Goal: Information Seeking & Learning: Learn about a topic

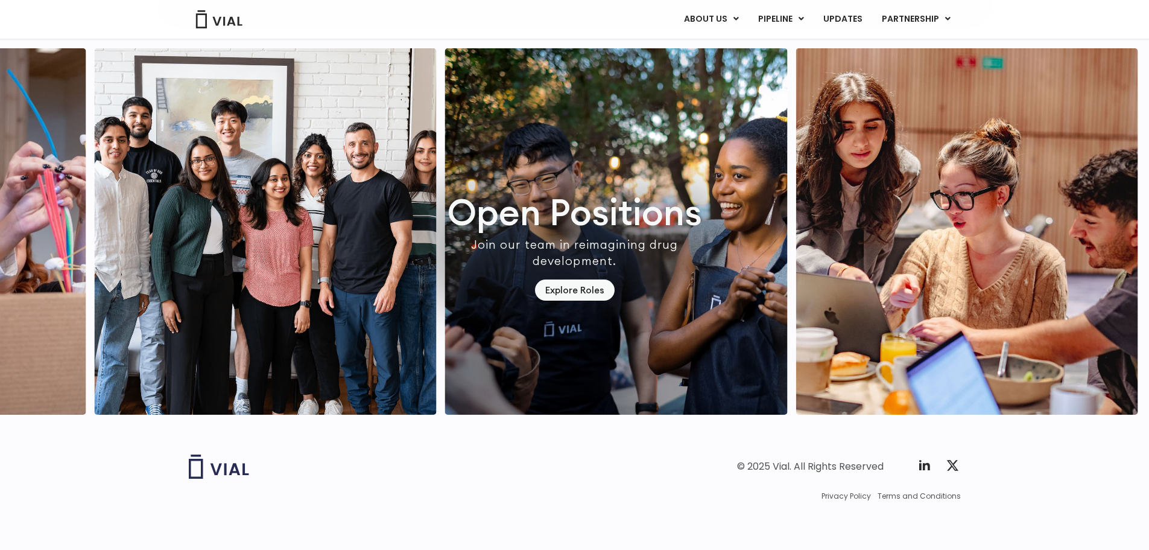
scroll to position [3454, 0]
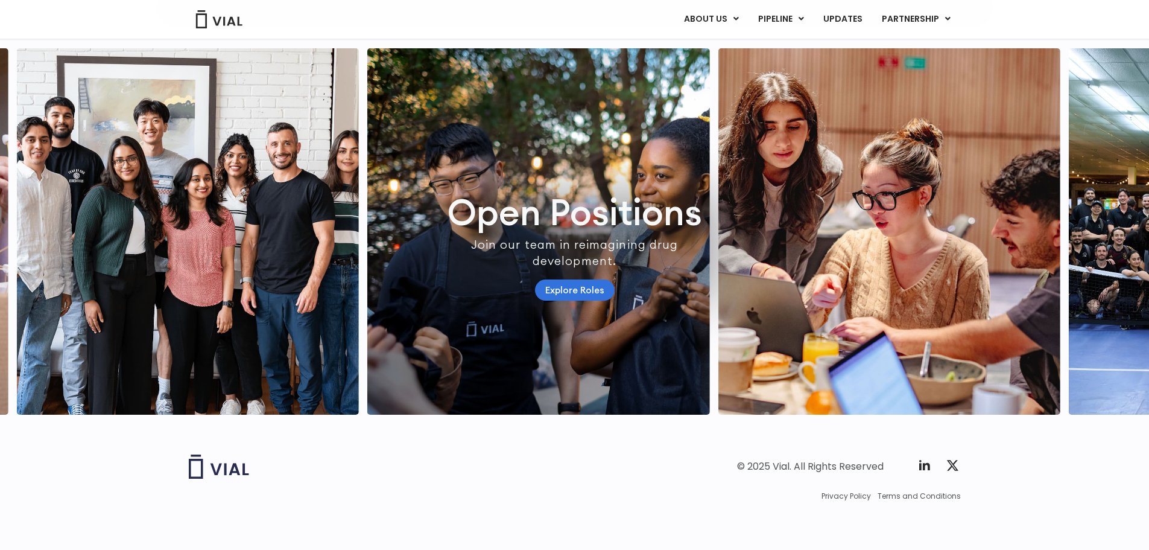
click at [563, 279] on link "Explore Roles" at bounding box center [575, 289] width 80 height 21
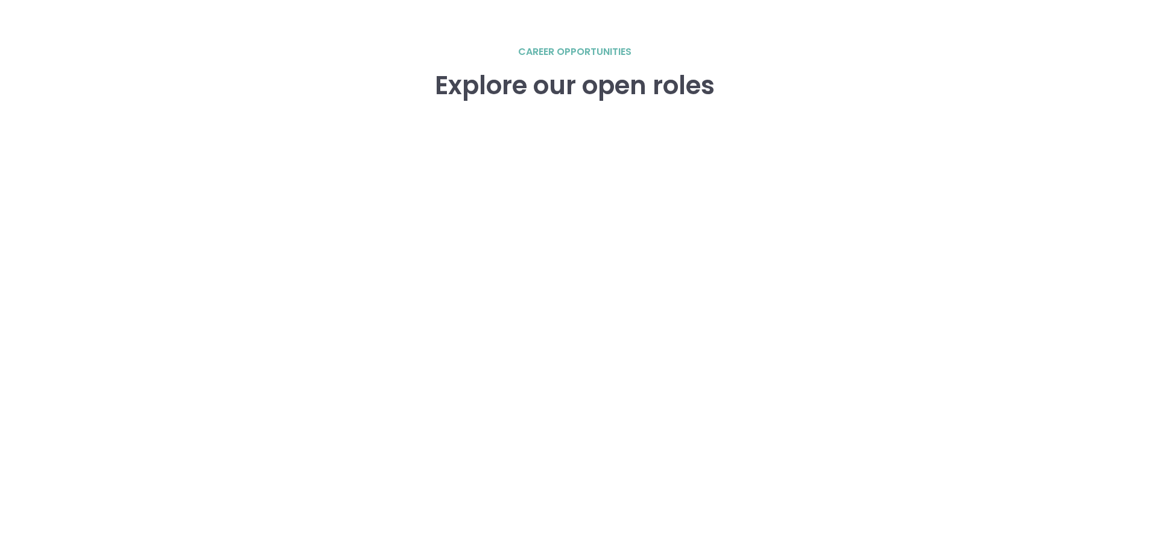
scroll to position [1689, 0]
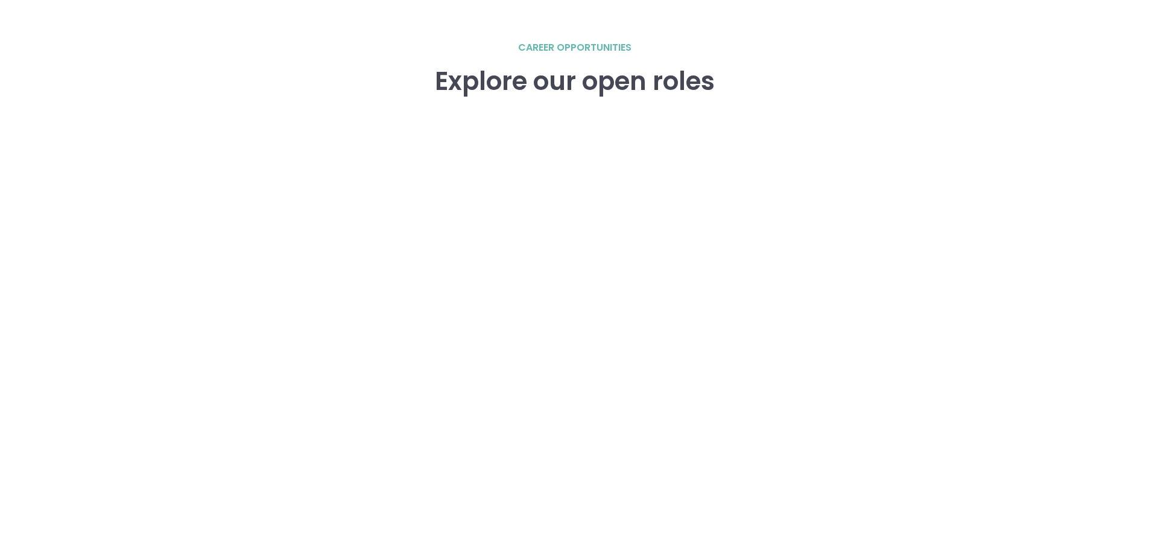
drag, startPoint x: 323, startPoint y: 285, endPoint x: 250, endPoint y: 285, distance: 73.6
click at [250, 285] on div "career opportunities Explore our open roles" at bounding box center [575, 299] width 772 height 518
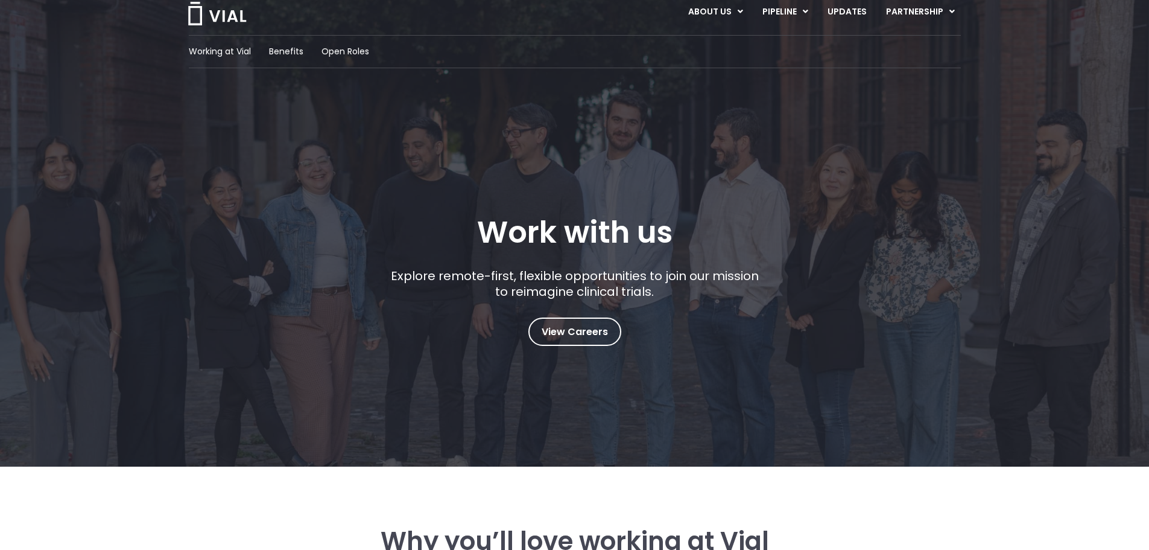
scroll to position [0, 0]
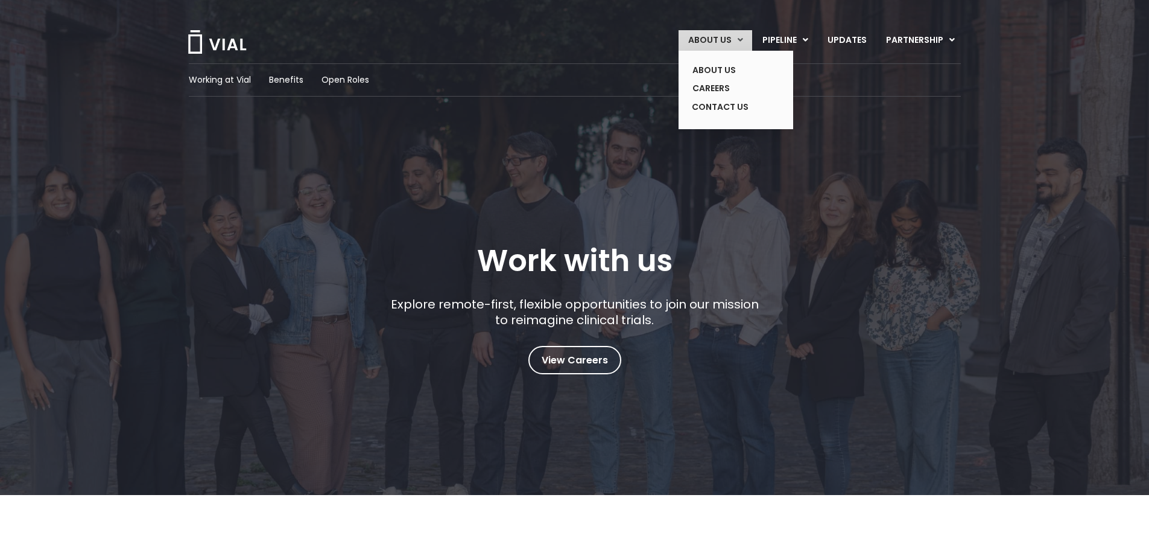
click at [719, 40] on link "ABOUT US" at bounding box center [716, 40] width 74 height 21
click at [718, 69] on link "ABOUT US" at bounding box center [727, 70] width 88 height 19
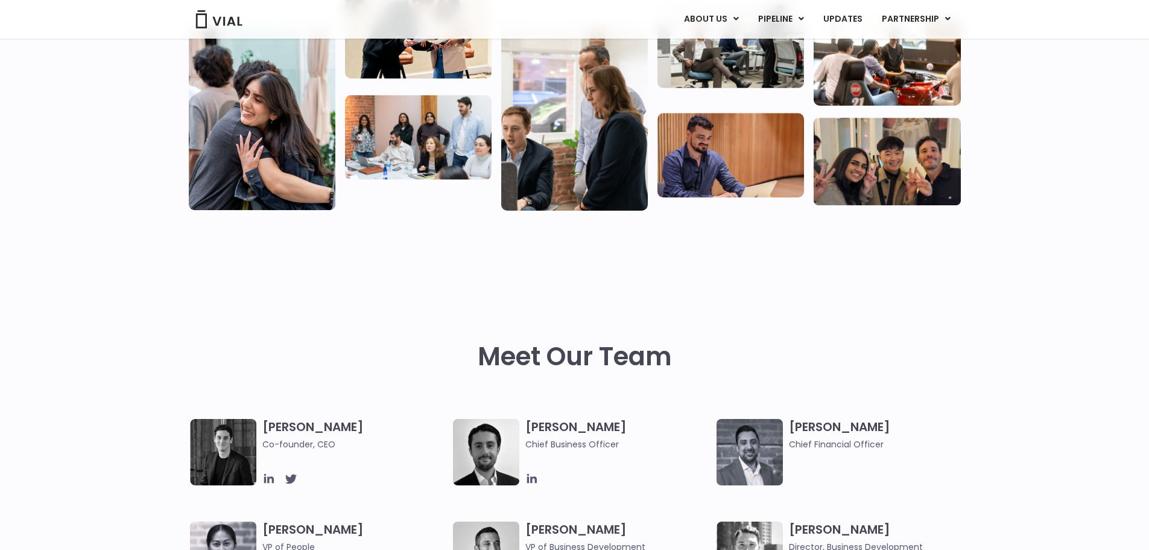
scroll to position [332, 0]
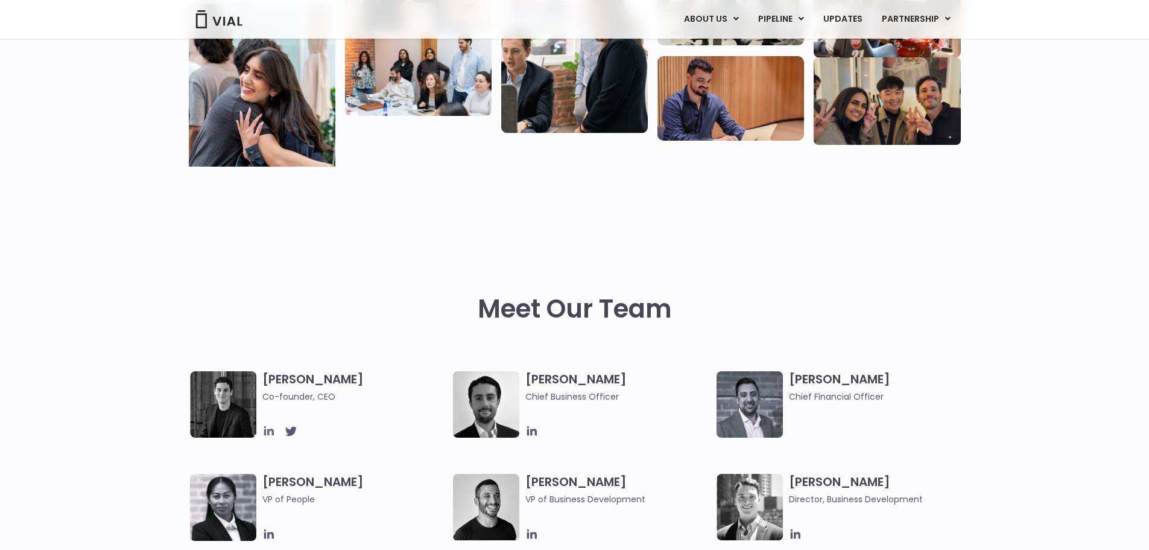
click at [268, 427] on icon at bounding box center [268, 430] width 13 height 13
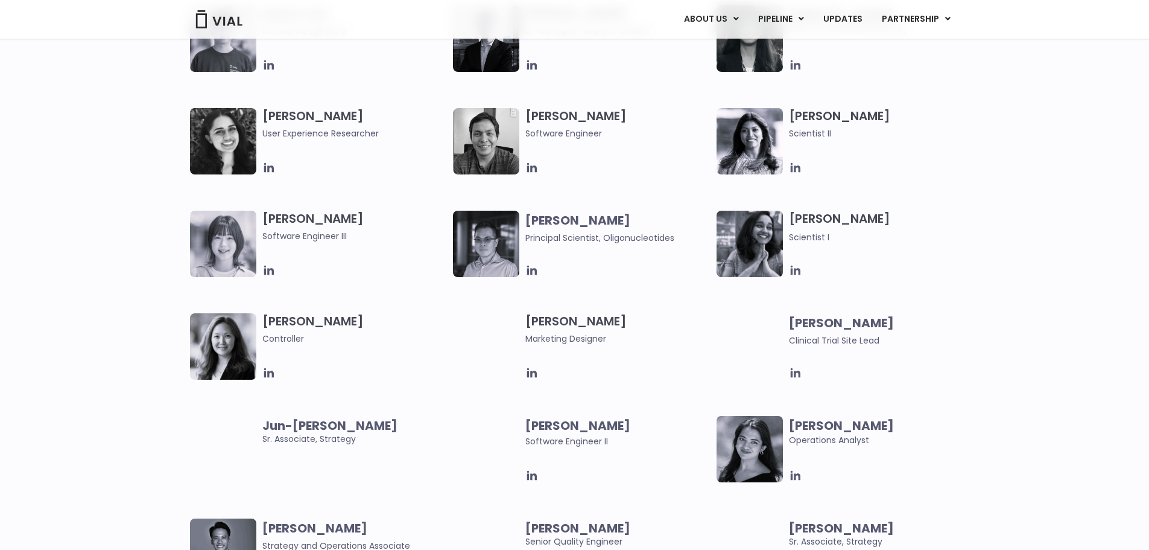
scroll to position [1901, 0]
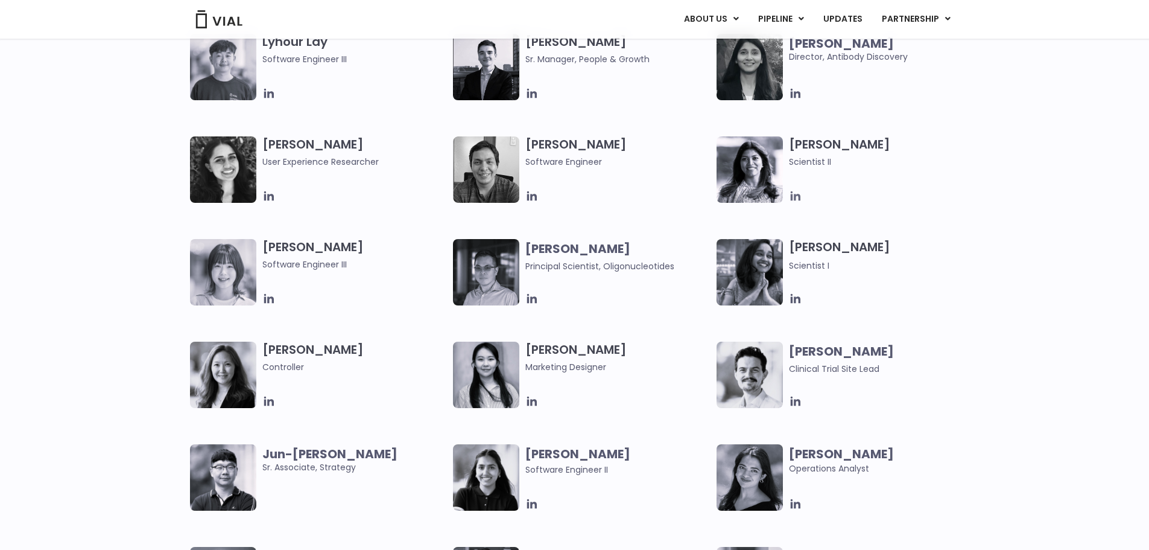
click at [796, 201] on icon at bounding box center [795, 195] width 13 height 13
click at [796, 297] on icon at bounding box center [795, 298] width 13 height 13
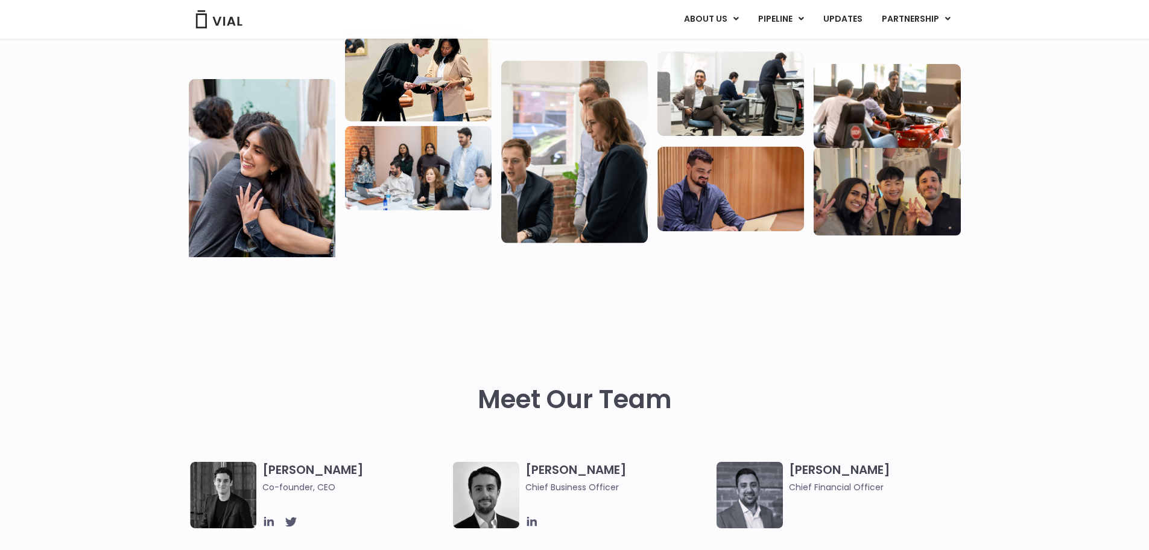
scroll to position [0, 0]
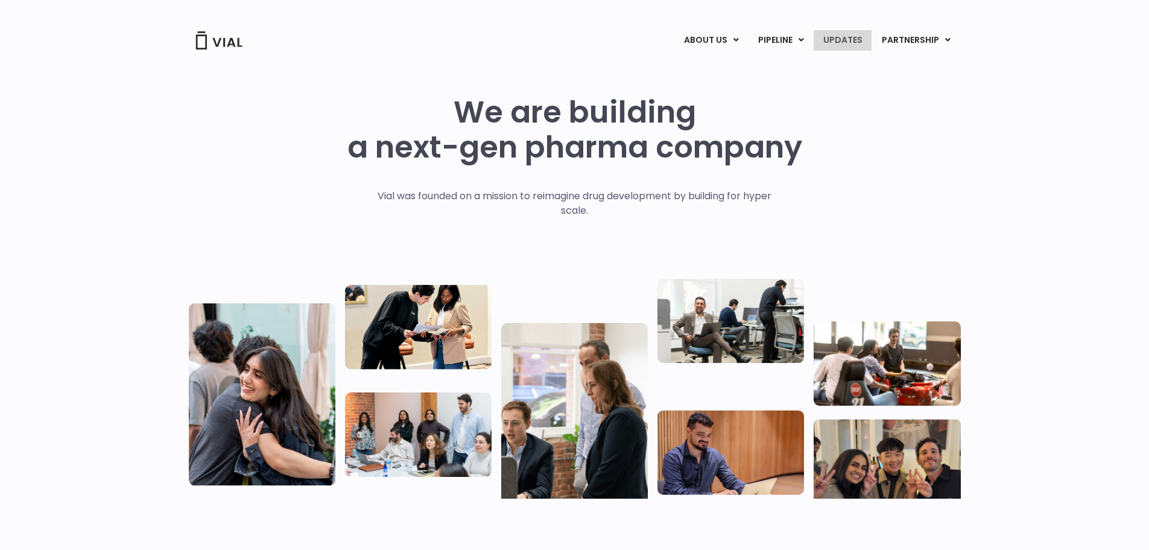
click at [841, 40] on link "UPDATES" at bounding box center [843, 40] width 58 height 21
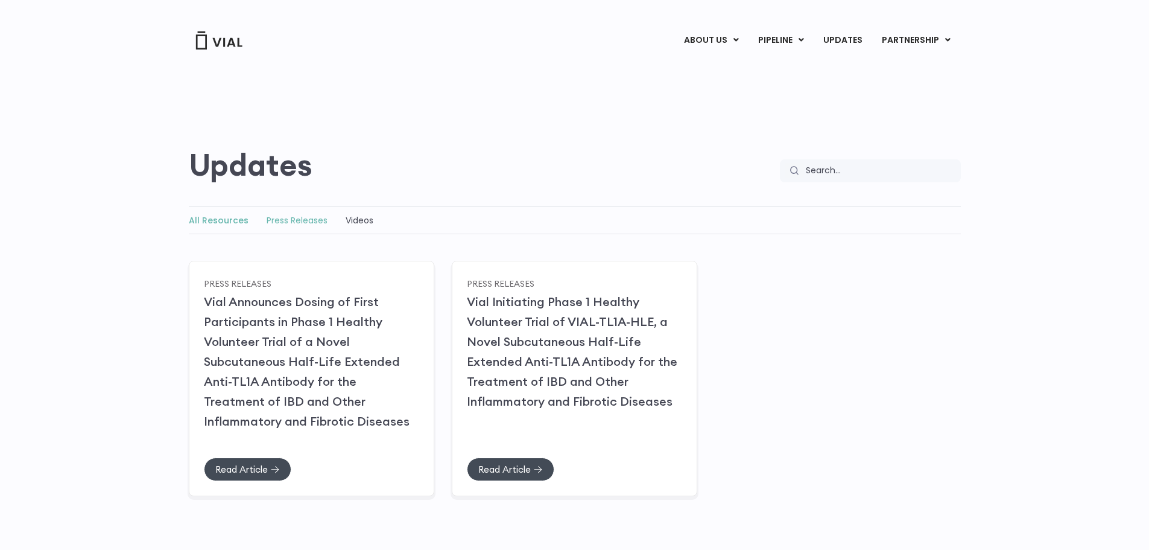
click at [300, 219] on link "Press Releases" at bounding box center [297, 220] width 61 height 12
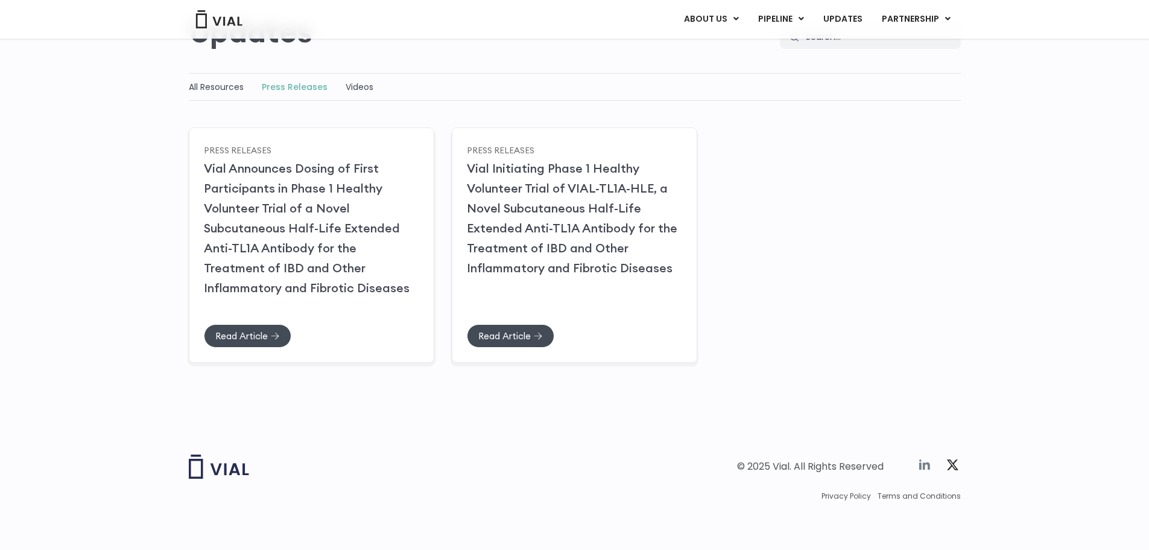
click at [925, 466] on icon at bounding box center [925, 464] width 14 height 14
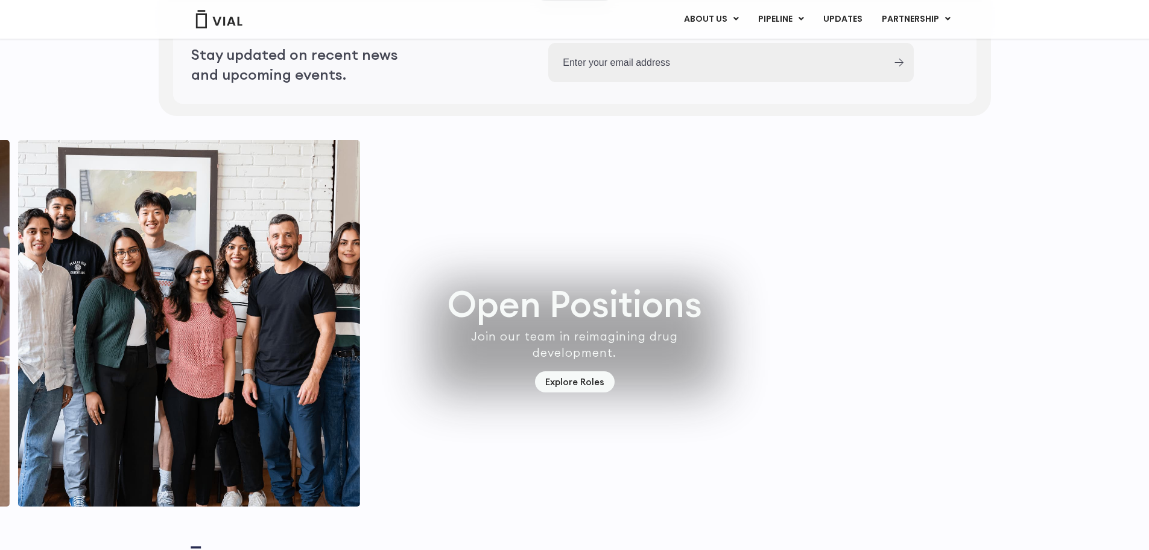
scroll to position [3454, 0]
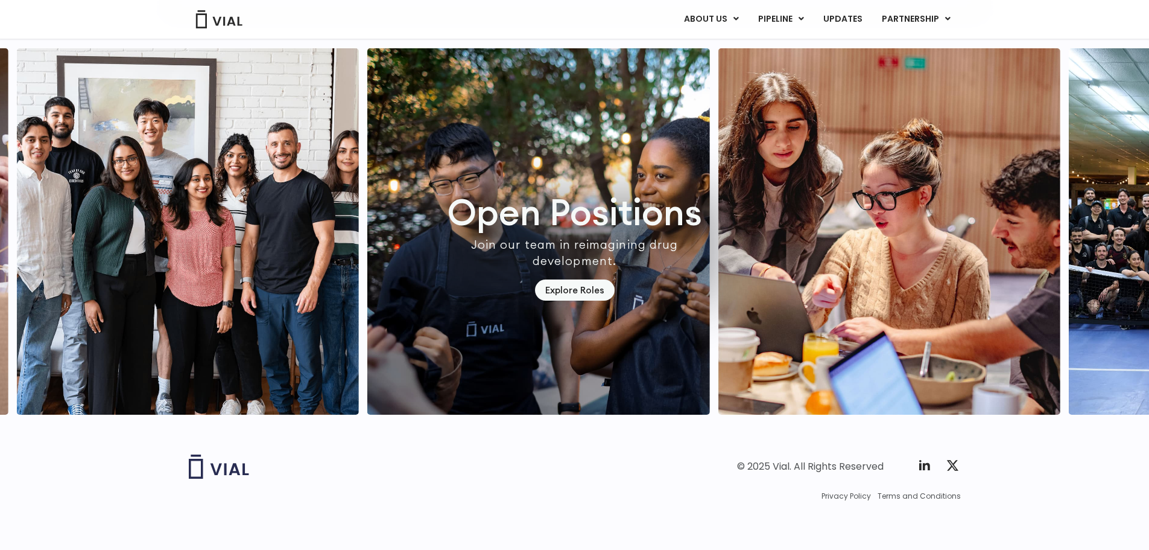
click at [228, 468] on img at bounding box center [219, 466] width 60 height 24
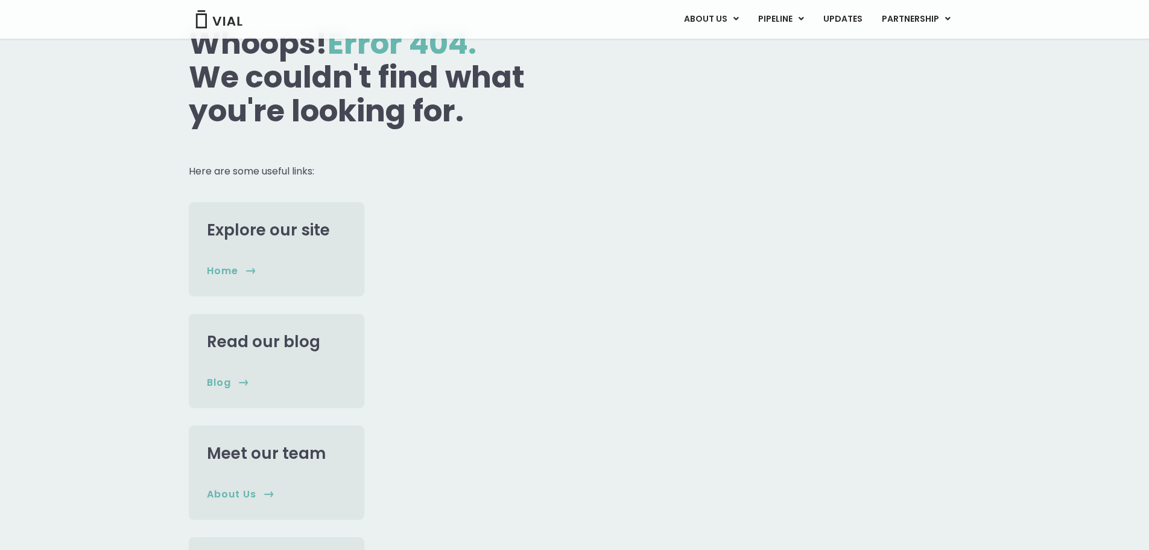
scroll to position [362, 0]
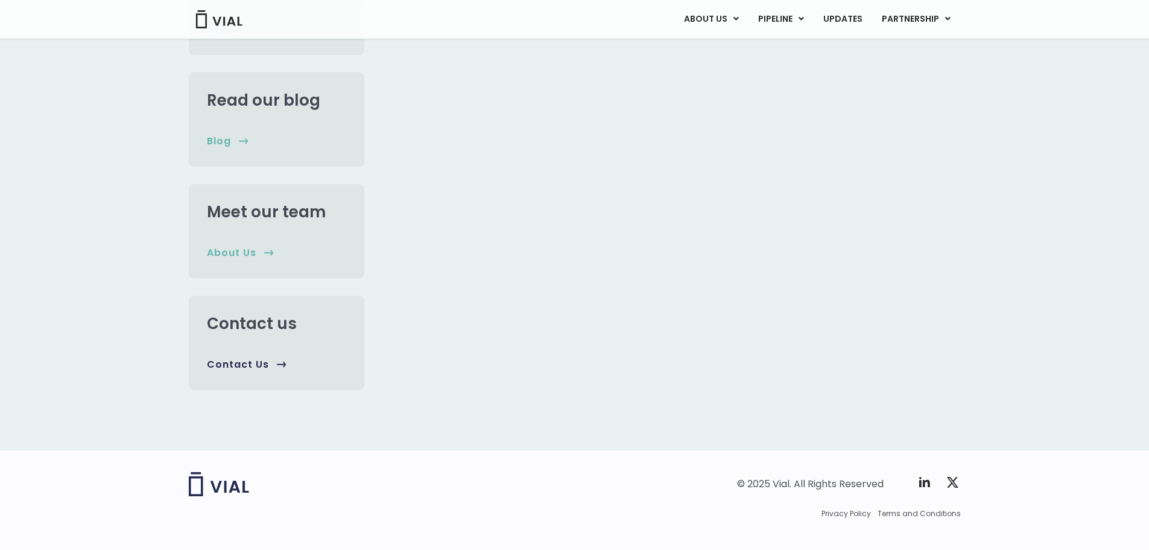
click at [240, 333] on link "Contact us" at bounding box center [252, 324] width 90 height 22
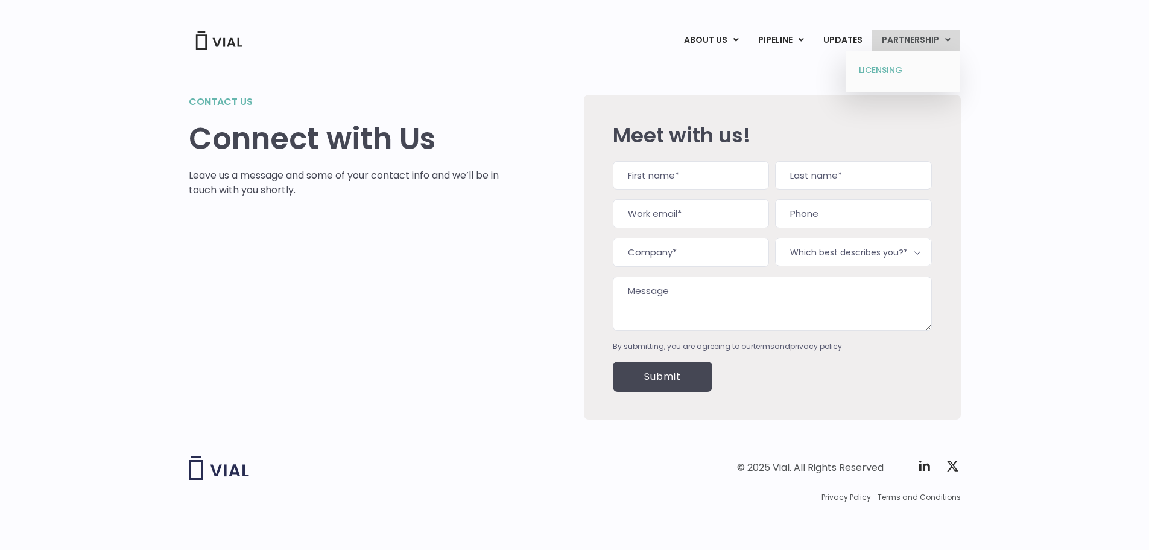
click at [894, 70] on link "LICENSING" at bounding box center [903, 70] width 106 height 19
